Goal: Information Seeking & Learning: Stay updated

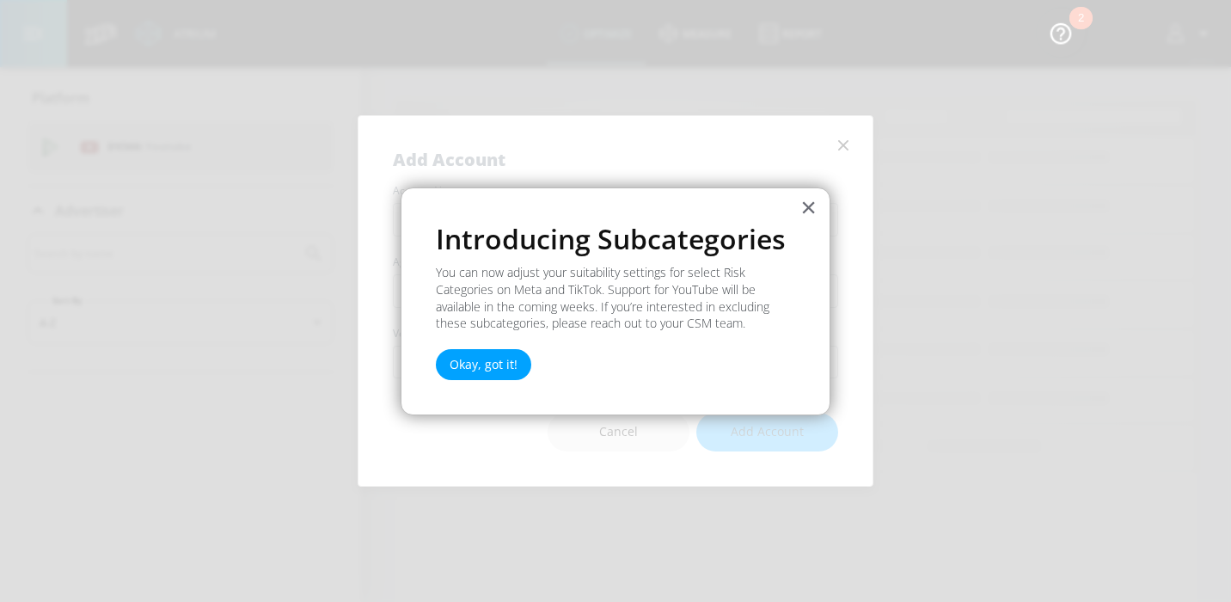
drag, startPoint x: 811, startPoint y: 210, endPoint x: 614, endPoint y: 309, distance: 220.6
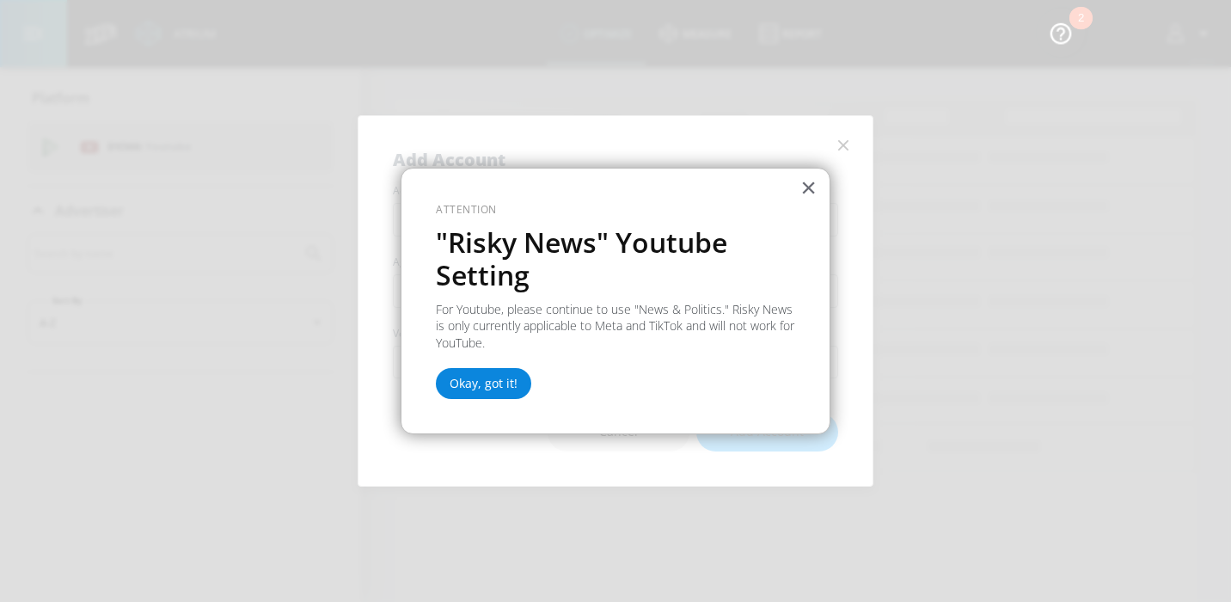
click at [489, 389] on button "Okay, got it!" at bounding box center [483, 383] width 95 height 31
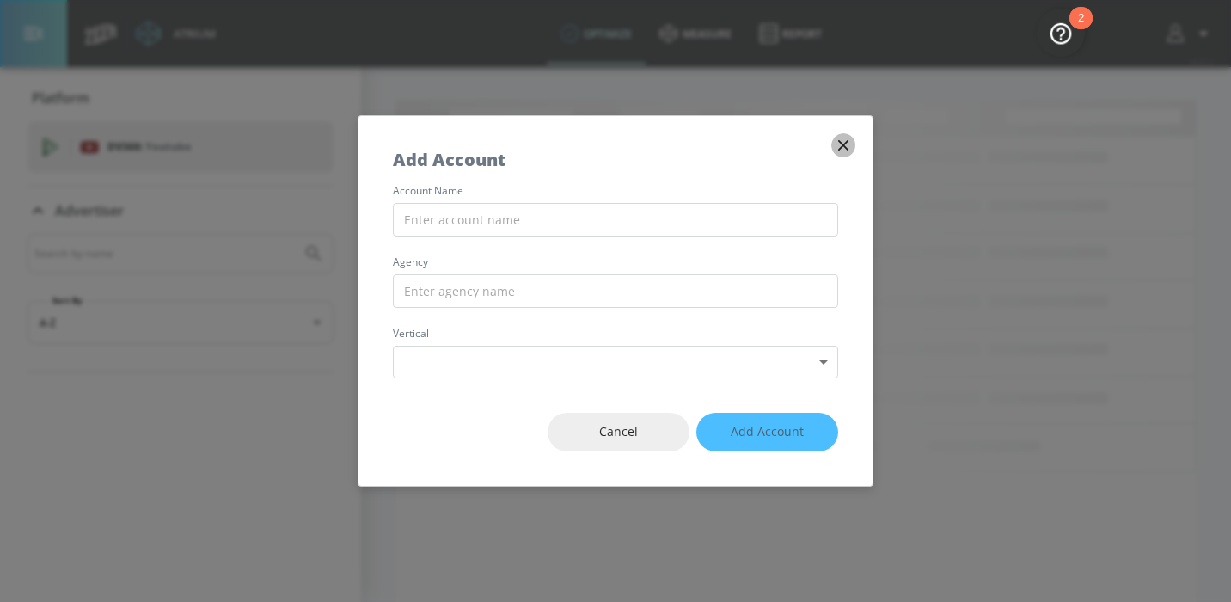
click at [847, 148] on icon "button" at bounding box center [843, 145] width 19 height 19
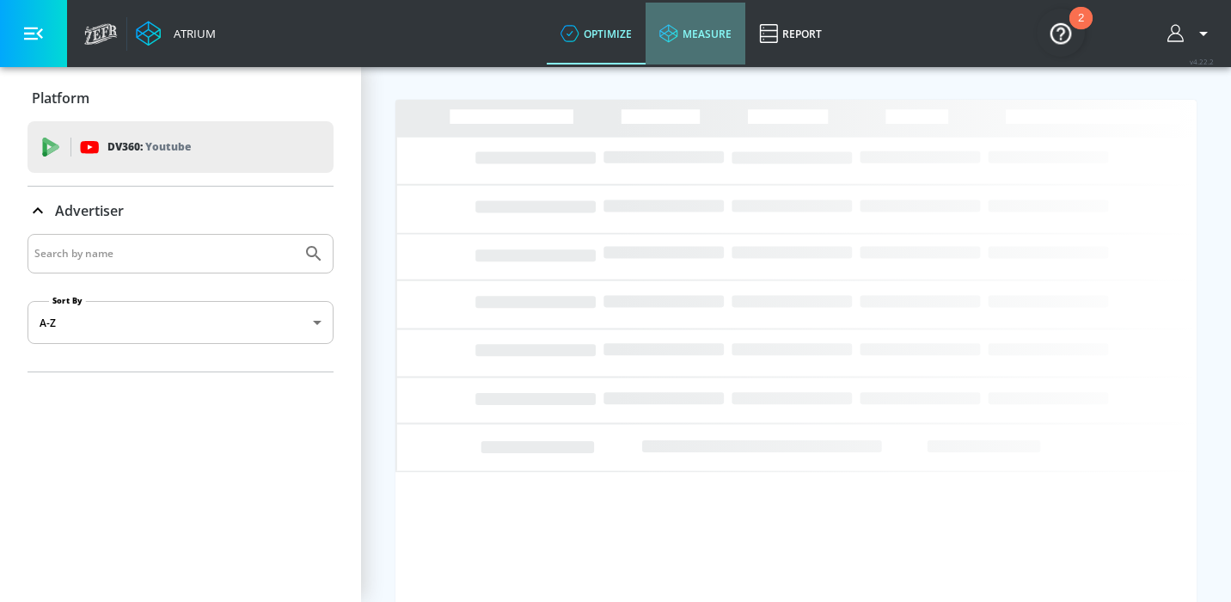
click at [716, 27] on link "measure" at bounding box center [695, 34] width 100 height 62
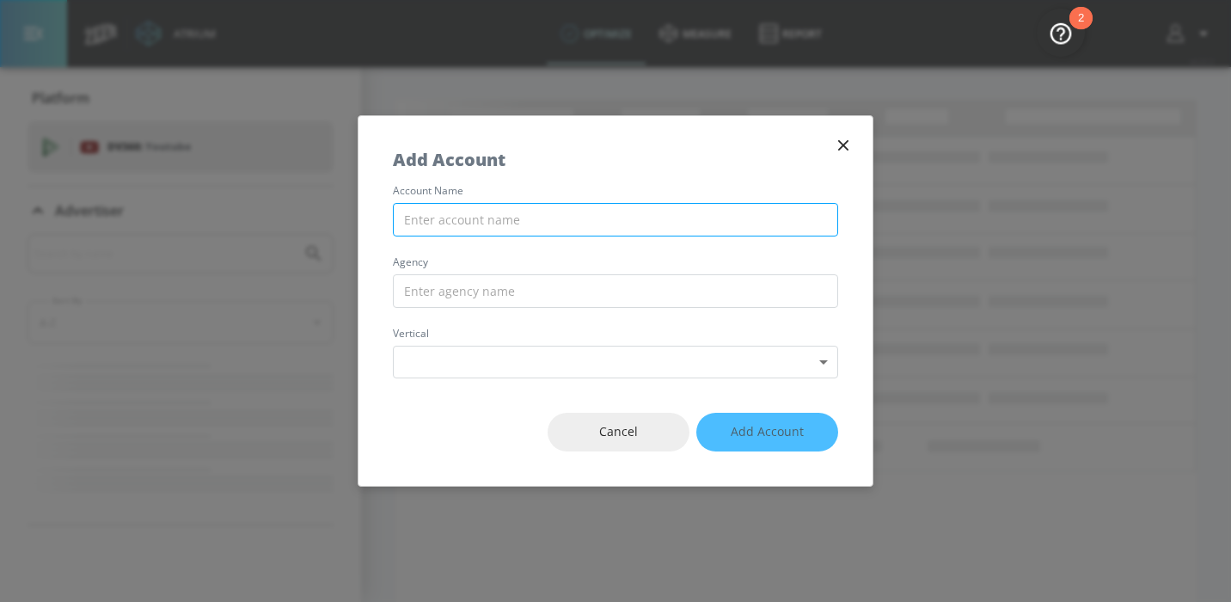
click at [603, 218] on input "text" at bounding box center [615, 220] width 445 height 34
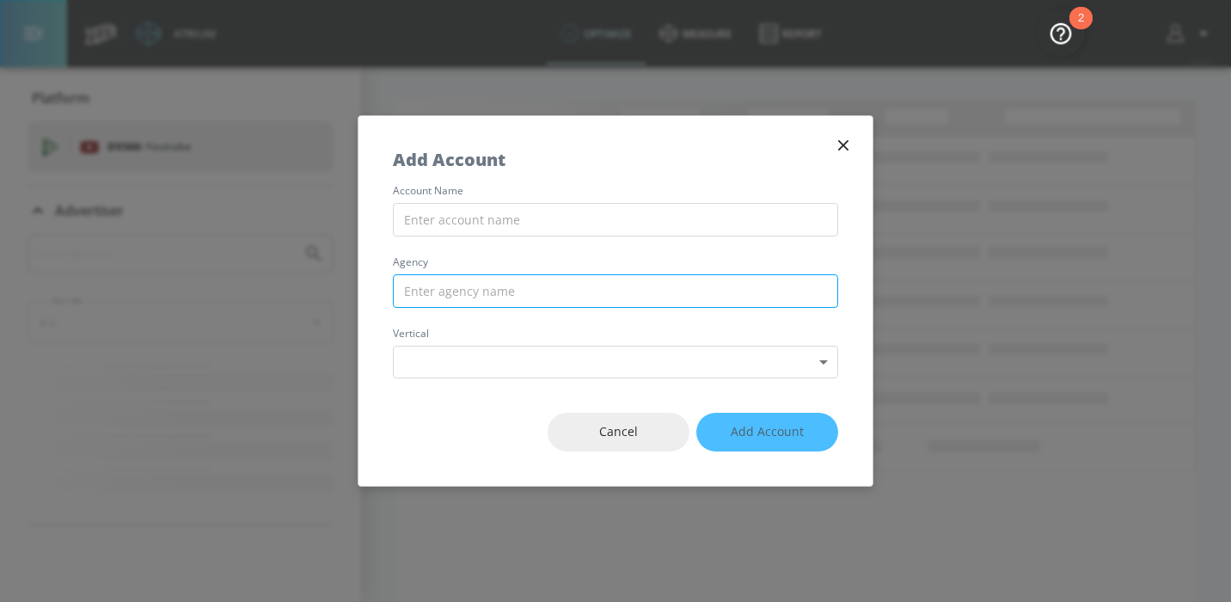
click at [662, 276] on input "text" at bounding box center [615, 291] width 445 height 34
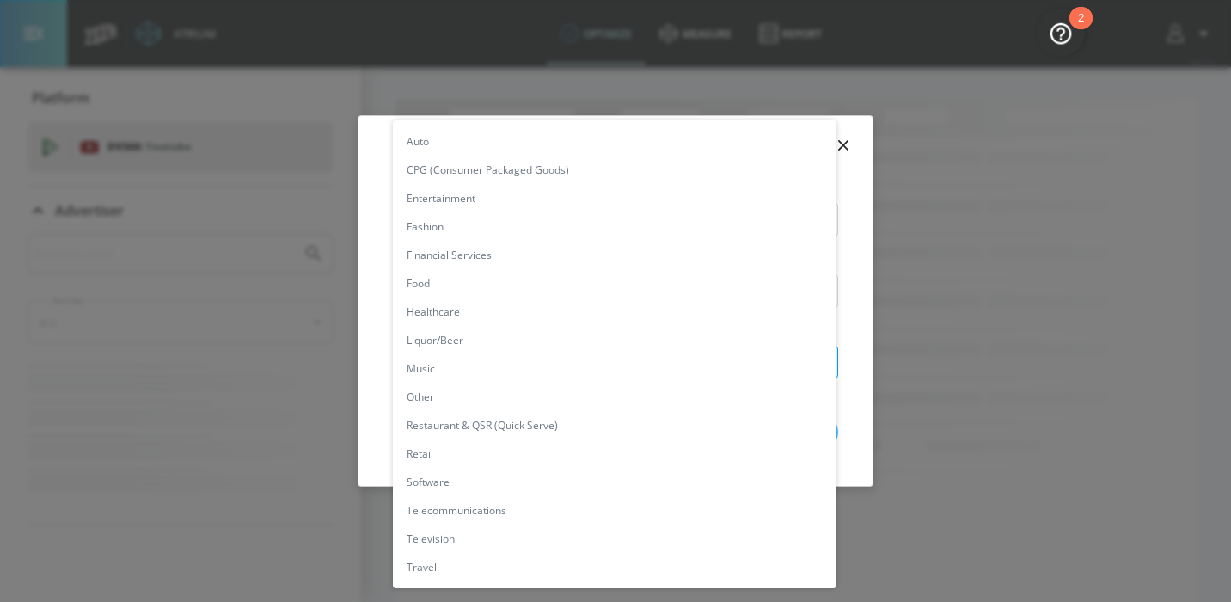
click at [791, 361] on body "Atrium optimize measure Report optimize measure Report v 4.22.2 Platform DV360:…" at bounding box center [615, 301] width 1231 height 602
click at [1046, 311] on div at bounding box center [615, 301] width 1231 height 602
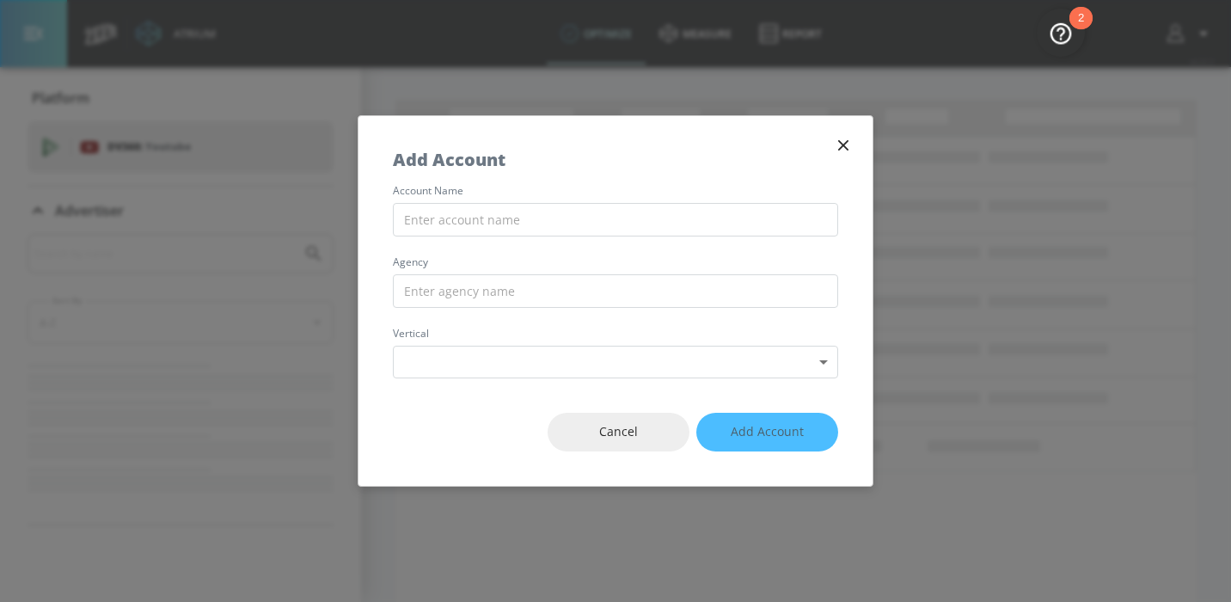
click at [856, 140] on div "Add Account" at bounding box center [615, 151] width 514 height 70
click at [840, 144] on icon "button" at bounding box center [843, 145] width 19 height 19
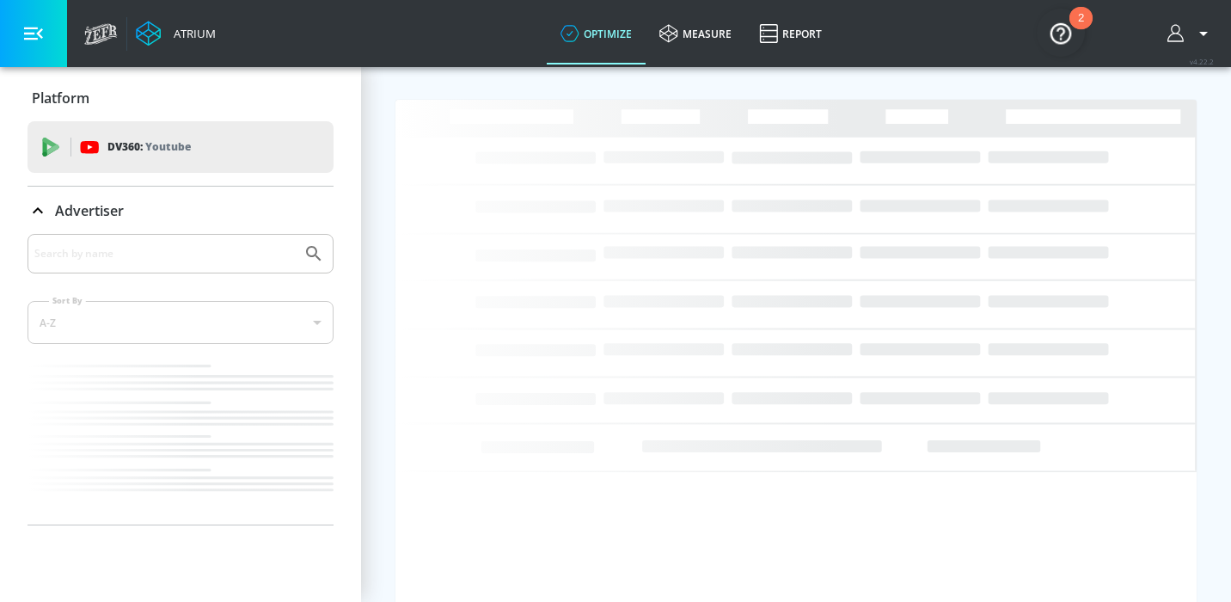
click at [1066, 24] on img "Open Resource Center, 2 new notifications" at bounding box center [1060, 33] width 48 height 48
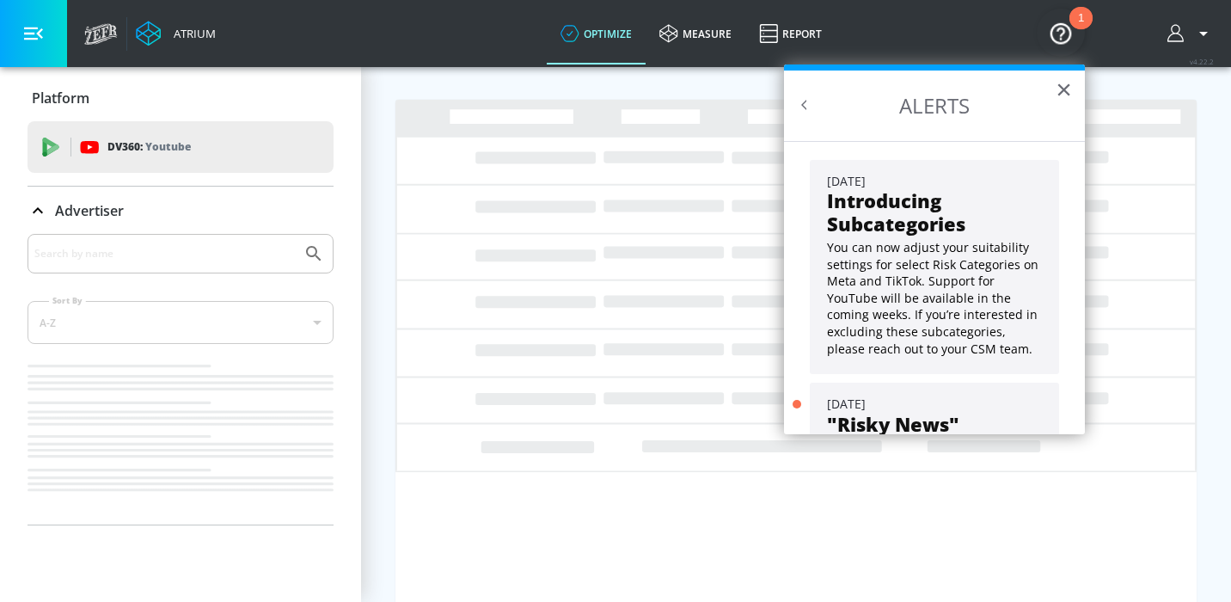
click at [921, 272] on p "You can now adjust your suitability settings for select Risk Categories on Meta…" at bounding box center [934, 298] width 215 height 118
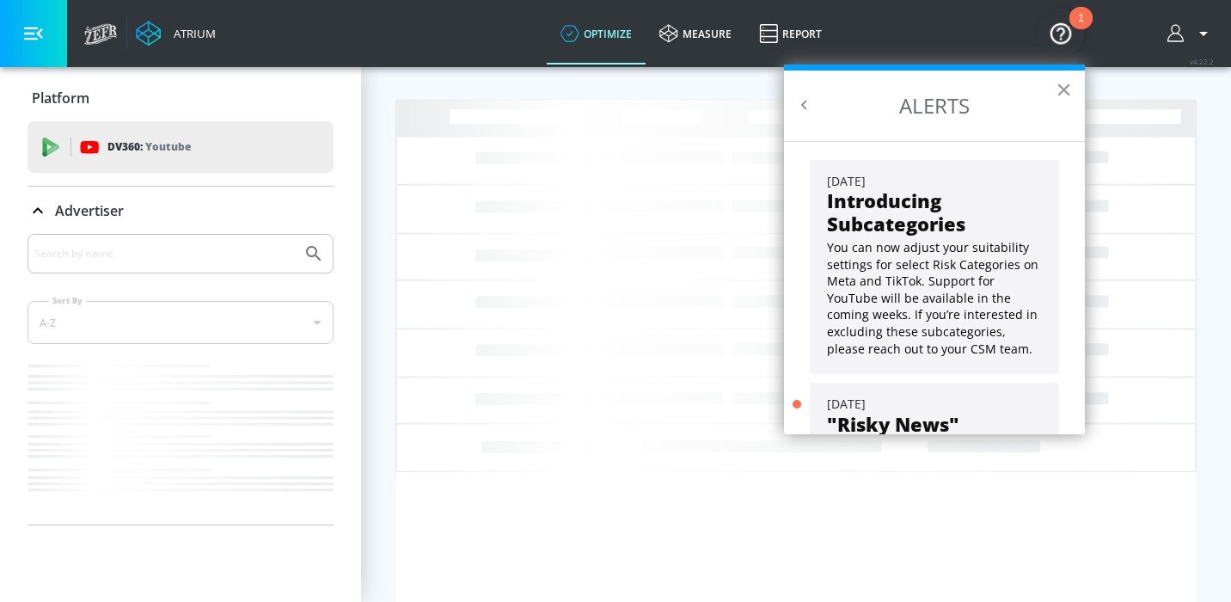
click at [1064, 85] on button "×" at bounding box center [1063, 89] width 16 height 27
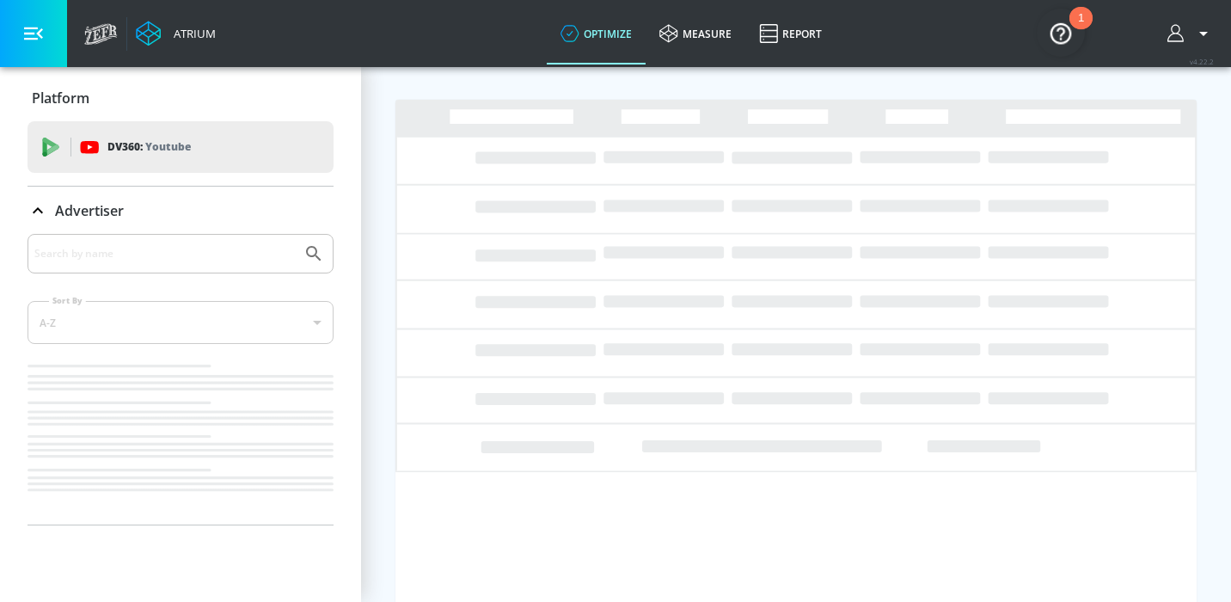
click at [1087, 33] on body "Atrium optimize measure Report optimize measure Report v 4.22.2 Platform DV360:…" at bounding box center [615, 301] width 1231 height 602
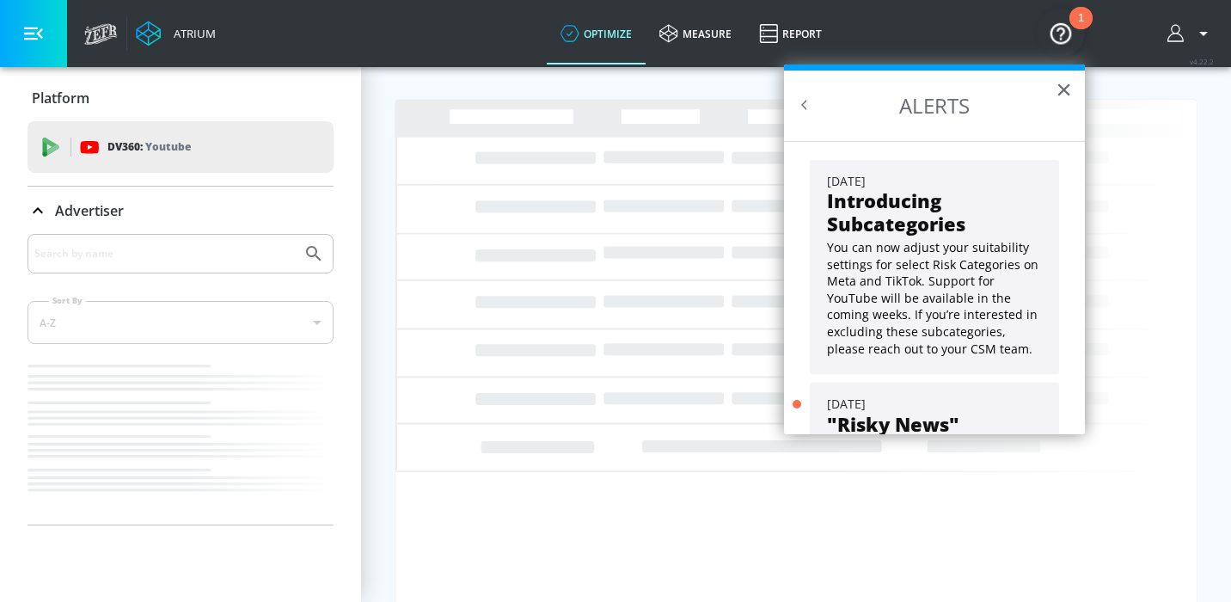
click at [1062, 94] on button "×" at bounding box center [1063, 89] width 16 height 27
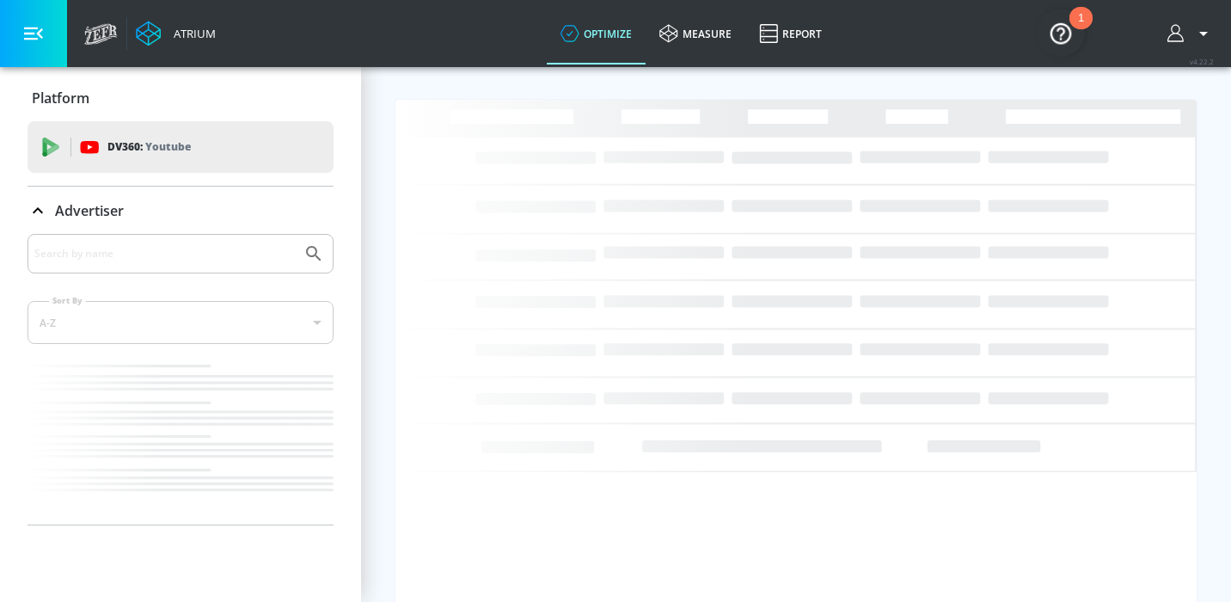
click at [1075, 38] on img "Open Resource Center, 1 new notification" at bounding box center [1060, 33] width 48 height 48
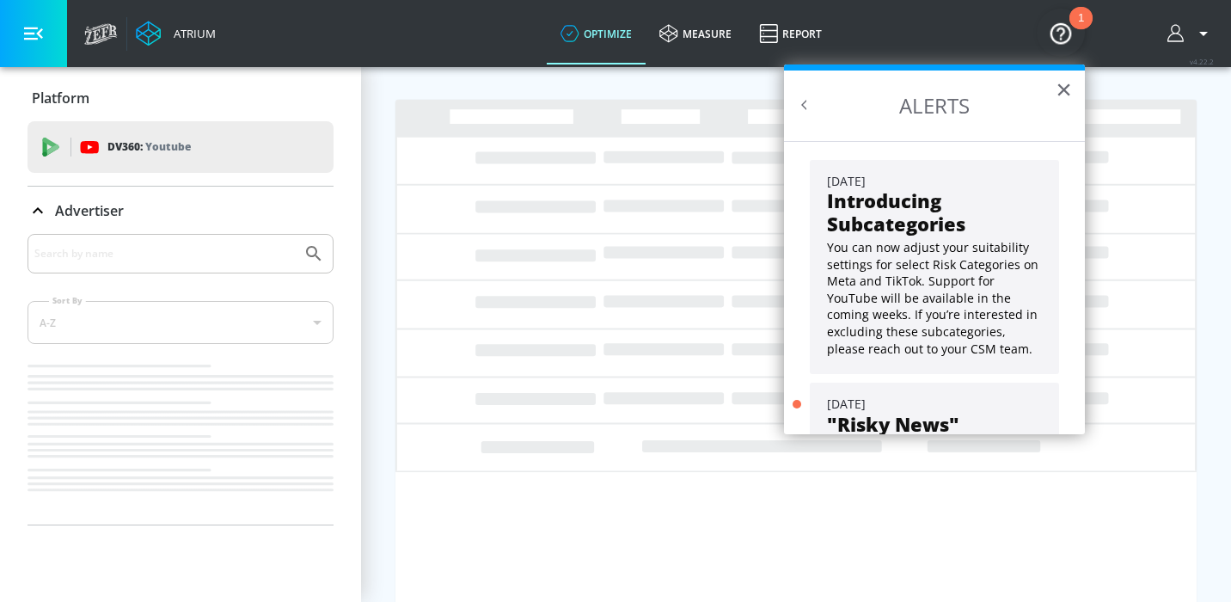
click at [907, 406] on div "[DATE]" at bounding box center [934, 403] width 215 height 17
click at [1067, 95] on button "×" at bounding box center [1063, 89] width 16 height 27
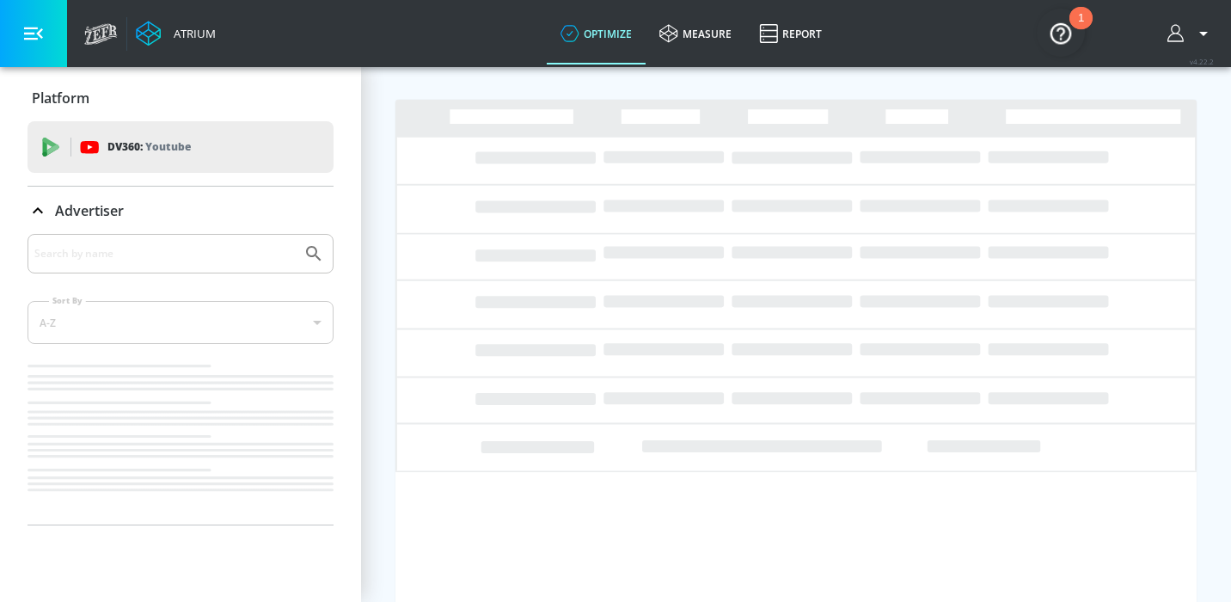
click at [1031, 34] on div "Atrium optimize measure Report optimize measure Report v 4.22.2" at bounding box center [653, 33] width 1155 height 67
click at [1057, 34] on img "Open Resource Center, 1 new notification" at bounding box center [1060, 33] width 48 height 48
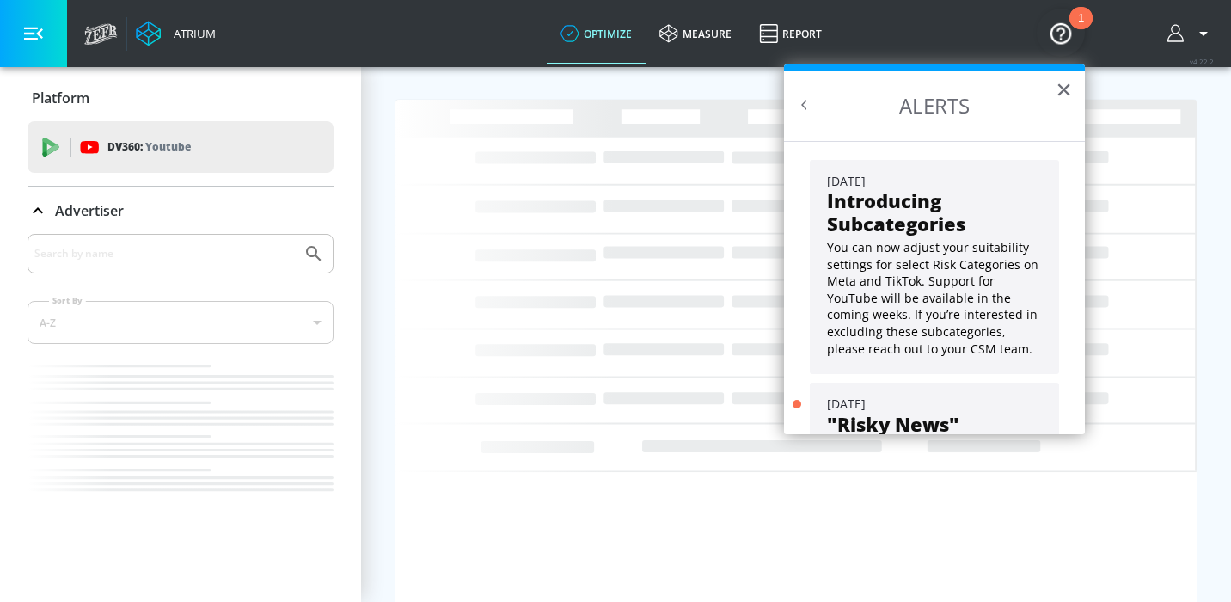
click at [874, 416] on strong ""Risky News" Youtube Setting" at bounding box center [906, 435] width 159 height 48
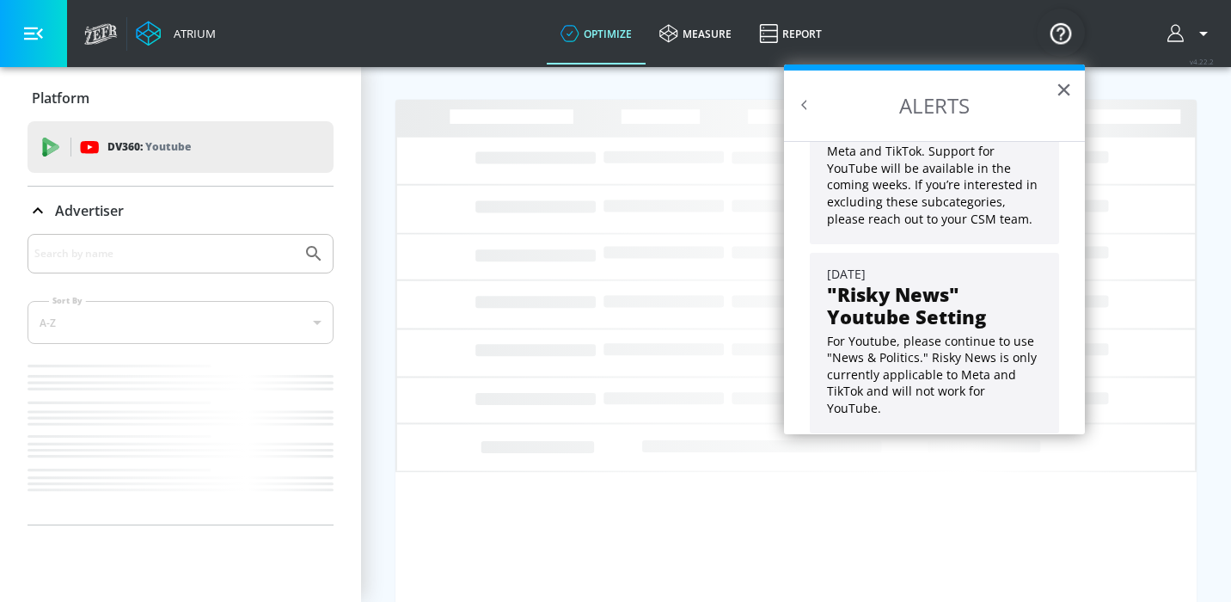
scroll to position [138, 0]
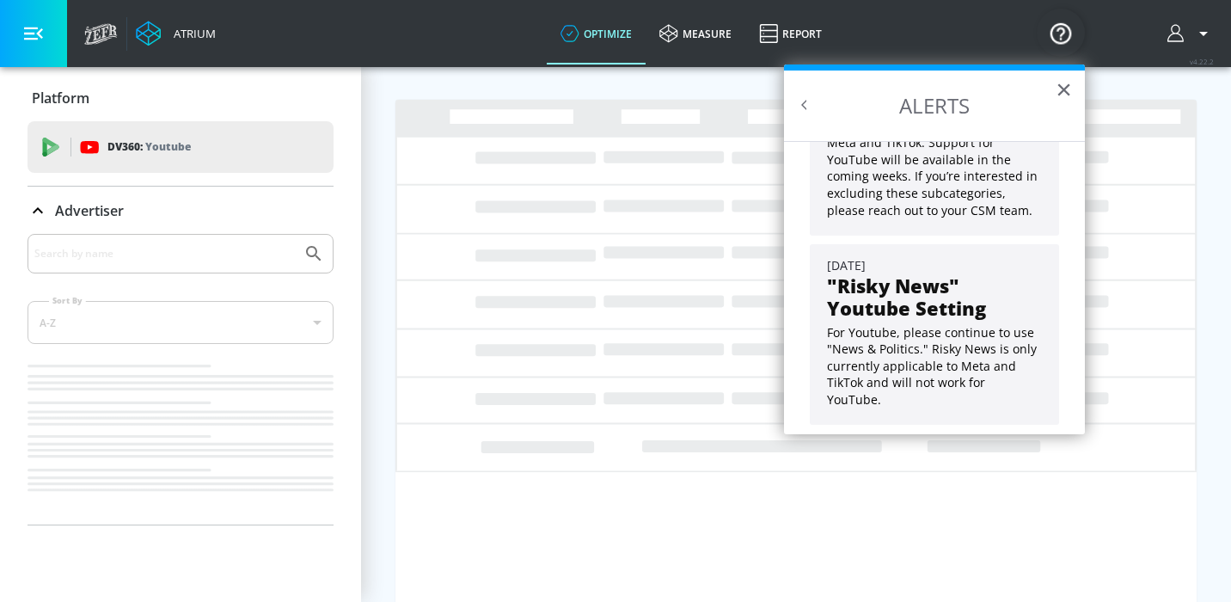
click at [909, 311] on strong ""Risky News" Youtube Setting" at bounding box center [906, 296] width 159 height 48
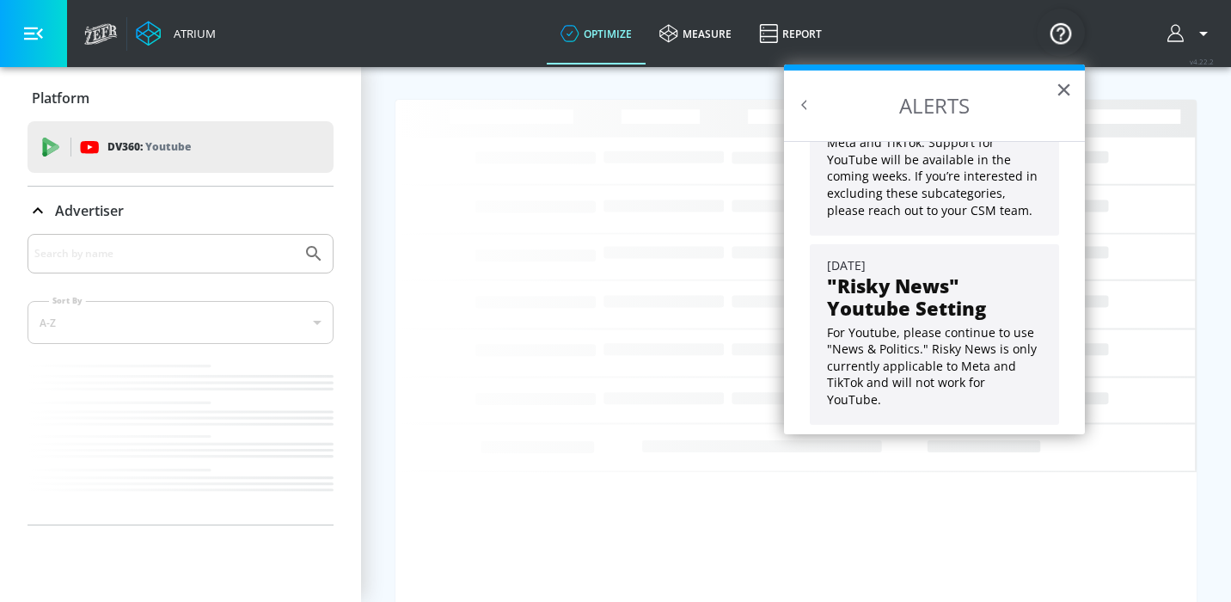
click at [917, 328] on p "For Youtube, please continue to use "News & Politics." Risky News is only curre…" at bounding box center [934, 366] width 215 height 84
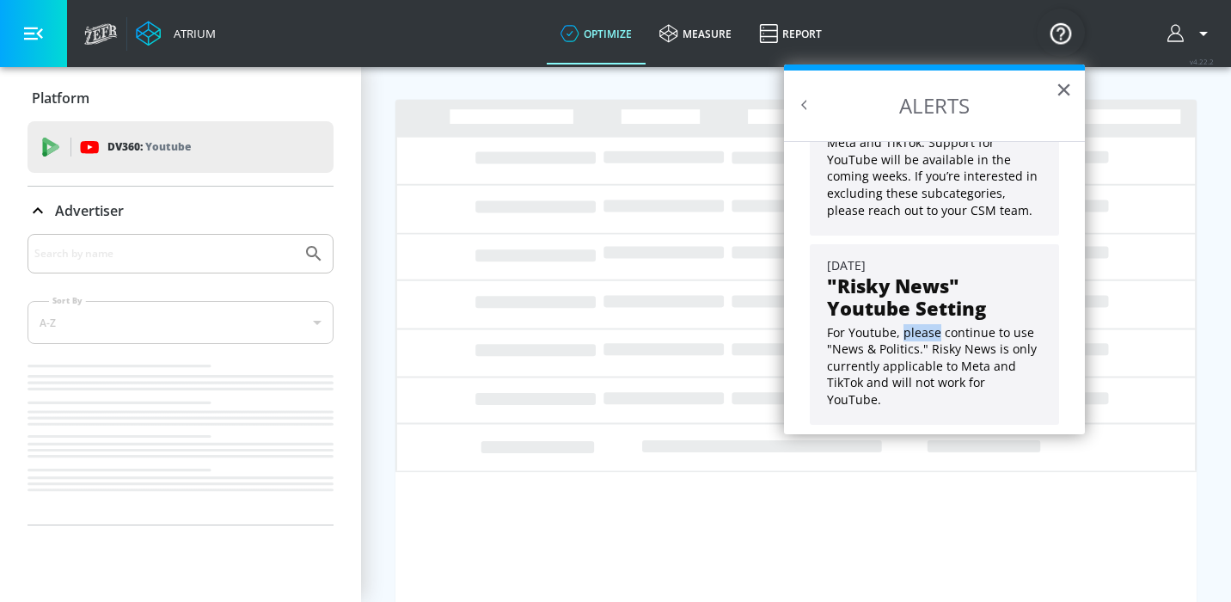
click at [917, 328] on p "For Youtube, please continue to use "News & Politics." Risky News is only curre…" at bounding box center [934, 366] width 215 height 84
click at [1202, 34] on icon "button" at bounding box center [1203, 34] width 9 height 4
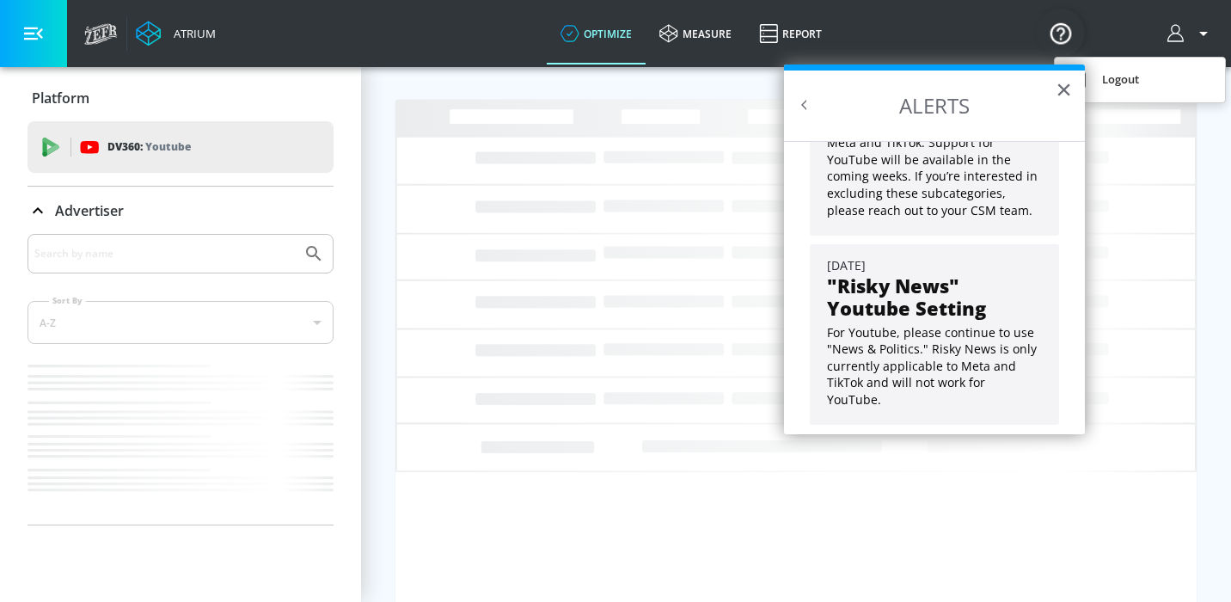
click at [974, 37] on div at bounding box center [615, 301] width 1231 height 602
click at [591, 32] on link "optimize" at bounding box center [596, 34] width 99 height 62
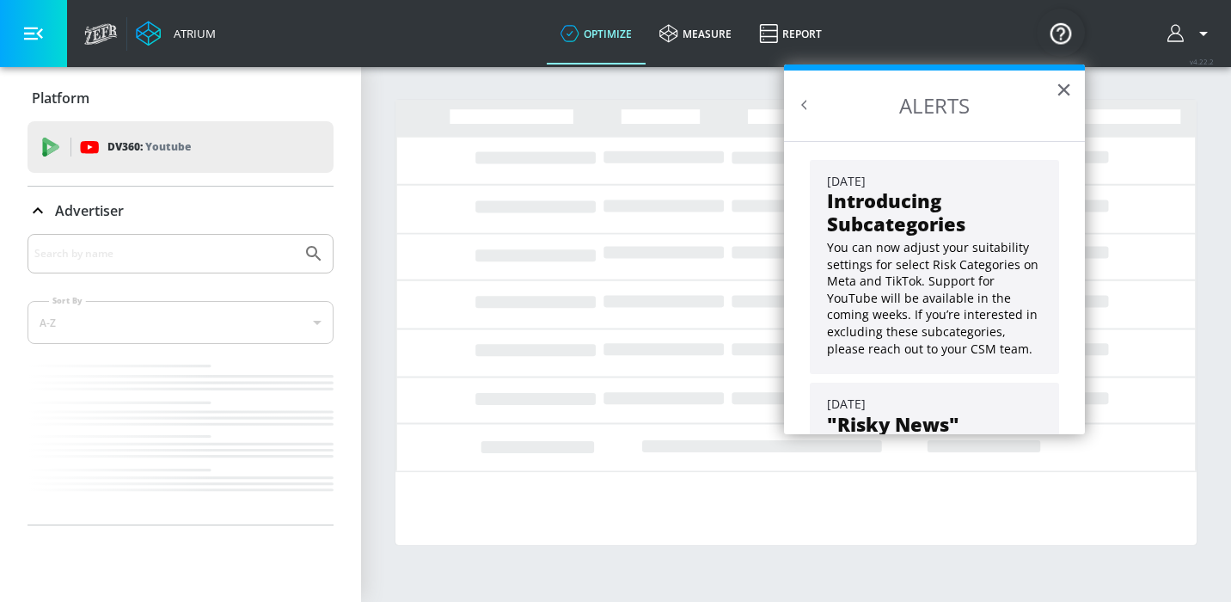
click at [80, 45] on div "Atrium" at bounding box center [150, 33] width 149 height 67
click at [89, 40] on icon at bounding box center [101, 33] width 34 height 21
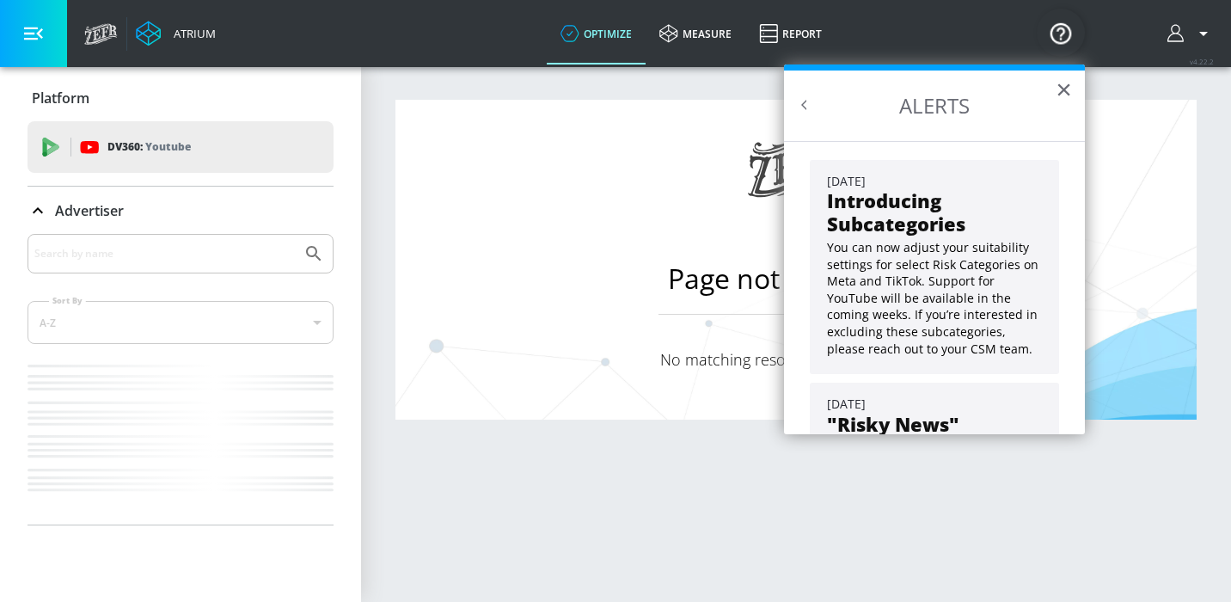
click at [1068, 93] on button "×" at bounding box center [1063, 89] width 16 height 27
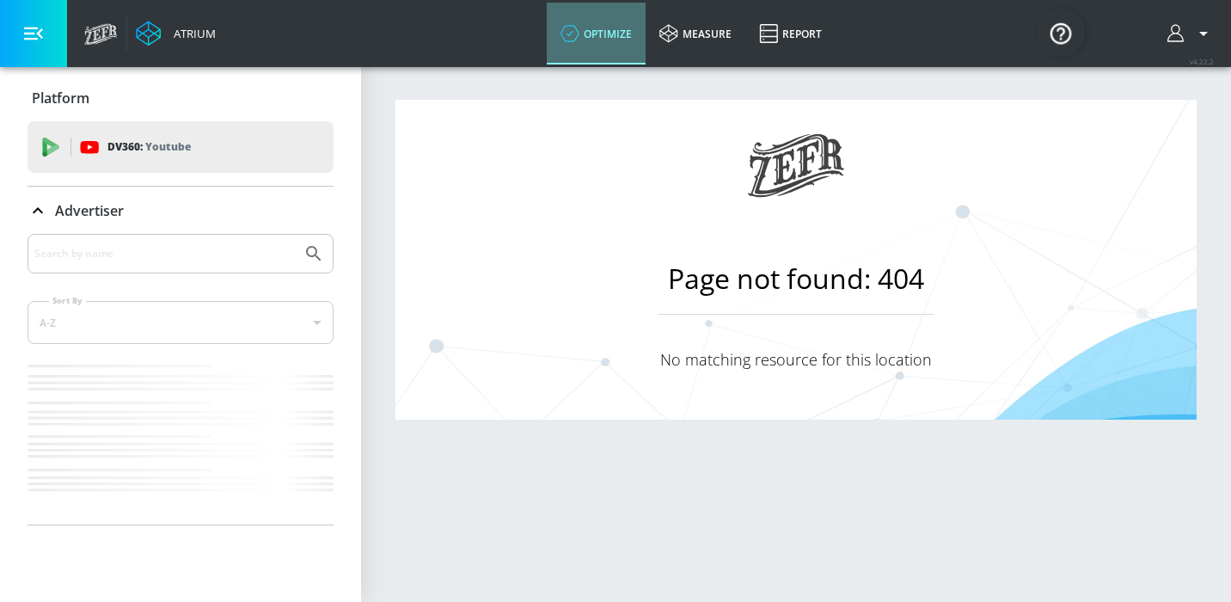
click at [589, 38] on link "optimize" at bounding box center [596, 34] width 99 height 62
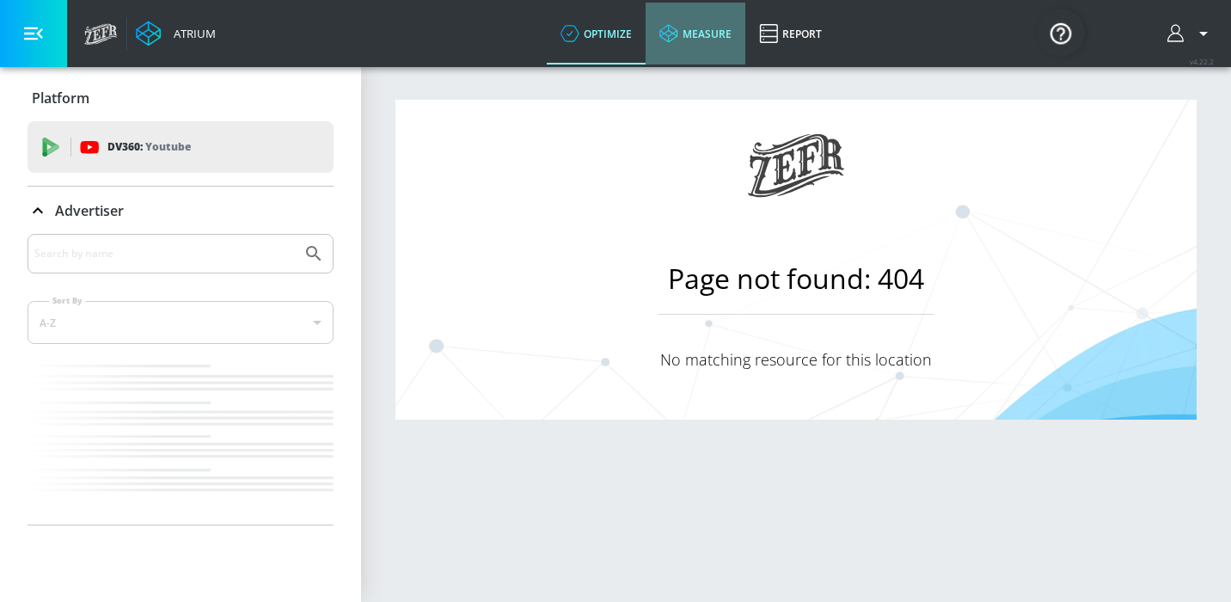
click at [722, 36] on link "measure" at bounding box center [695, 34] width 100 height 62
